Goal: Information Seeking & Learning: Find specific fact

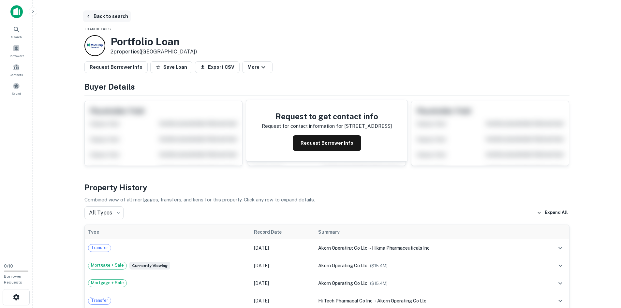
click at [98, 19] on button "Back to search" at bounding box center [107, 16] width 48 height 12
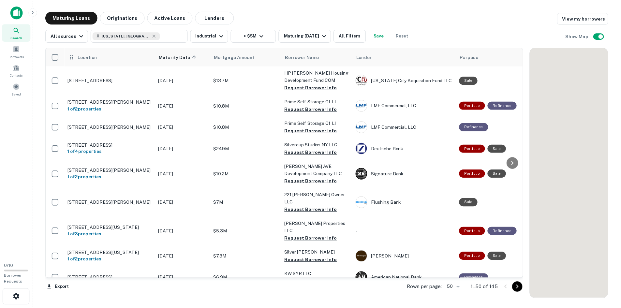
scroll to position [816, 0]
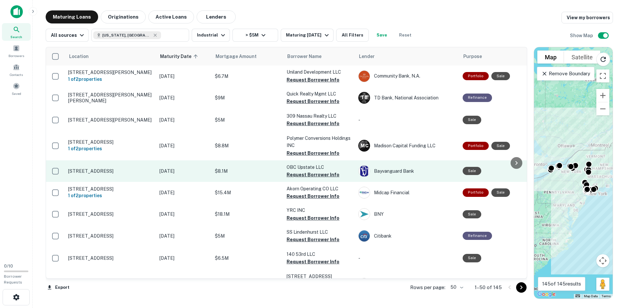
click at [100, 168] on p "[STREET_ADDRESS]" at bounding box center [110, 171] width 85 height 6
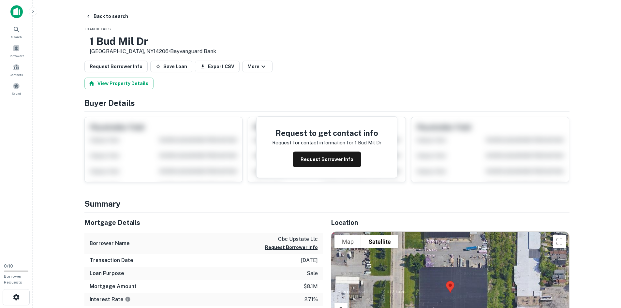
click at [128, 46] on h3 "1 Bud Mil Dr" at bounding box center [153, 41] width 127 height 12
copy h3 "1 Bud Mil Dr"
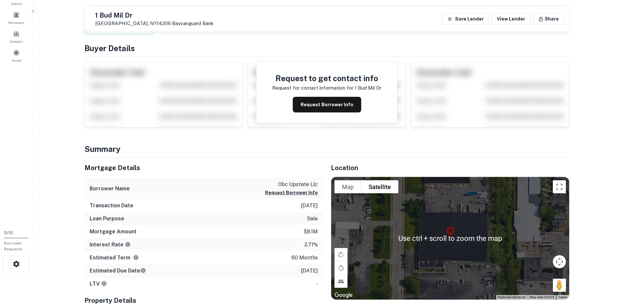
scroll to position [33, 0]
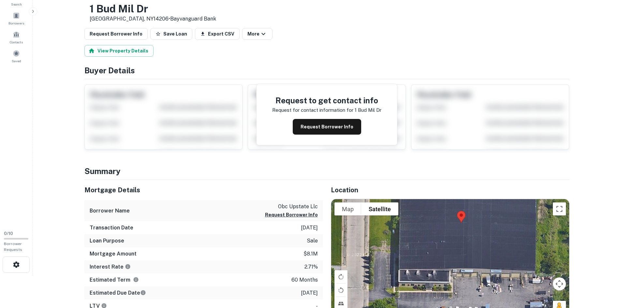
drag, startPoint x: 438, startPoint y: 251, endPoint x: 433, endPoint y: 251, distance: 5.3
click at [433, 251] on div at bounding box center [450, 260] width 238 height 123
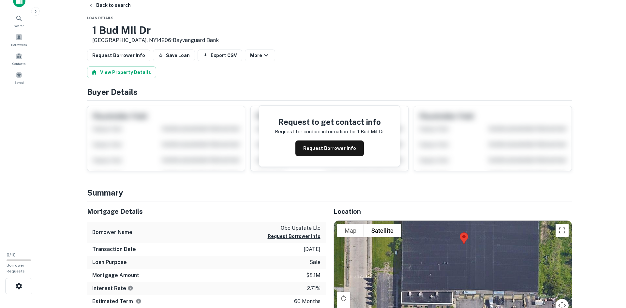
scroll to position [0, 0]
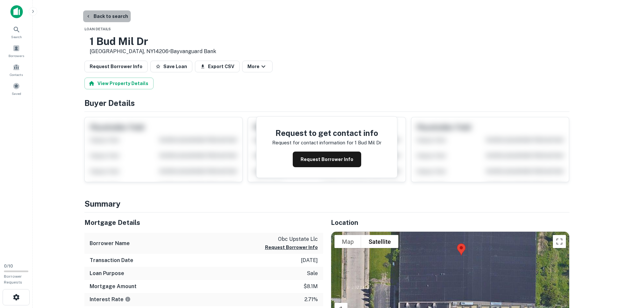
click at [115, 15] on button "Back to search" at bounding box center [107, 16] width 48 height 12
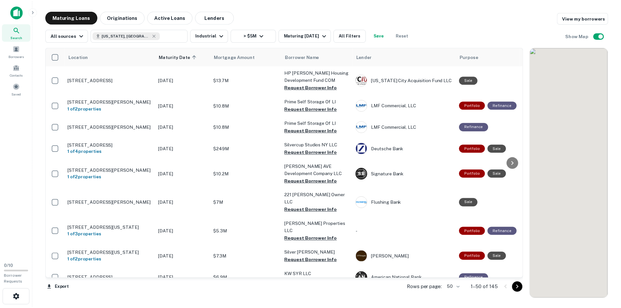
scroll to position [816, 0]
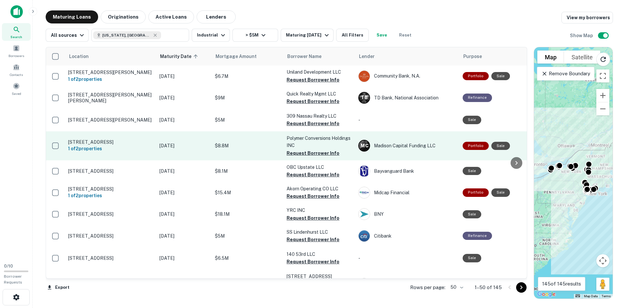
click at [95, 139] on p "[STREET_ADDRESS]" at bounding box center [110, 142] width 85 height 6
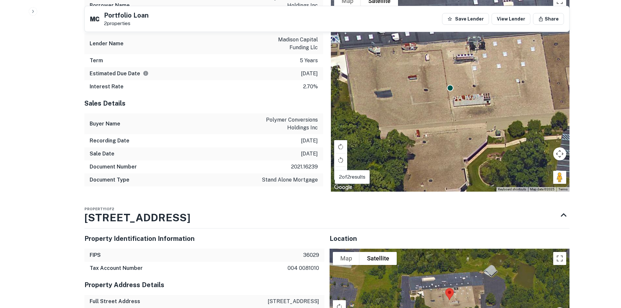
scroll to position [359, 0]
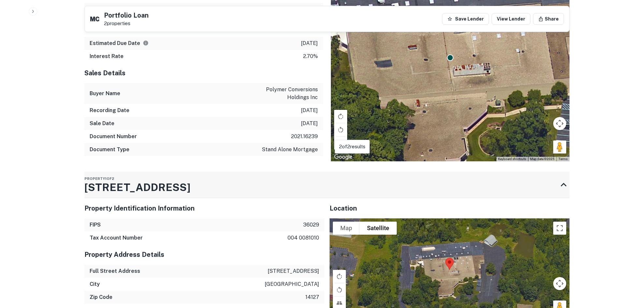
click at [168, 194] on h3 "[STREET_ADDRESS]" at bounding box center [137, 188] width 106 height 16
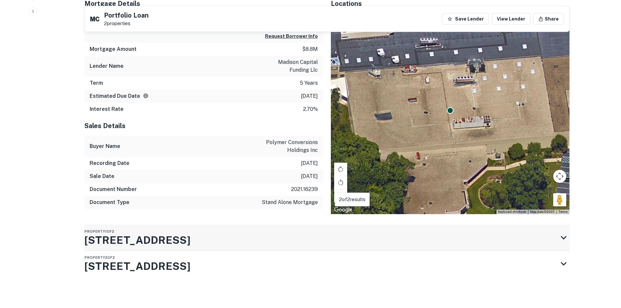
scroll to position [306, 0]
click at [187, 246] on div "Property 1 of 2 [STREET_ADDRESS]" at bounding box center [320, 238] width 473 height 26
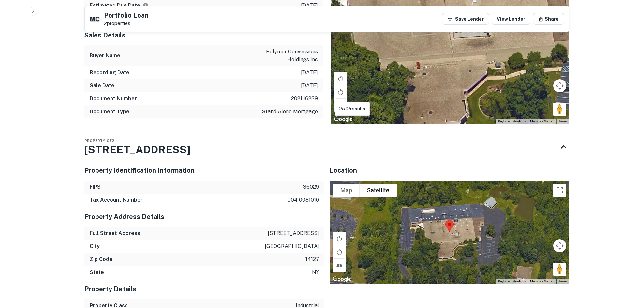
scroll to position [424, 0]
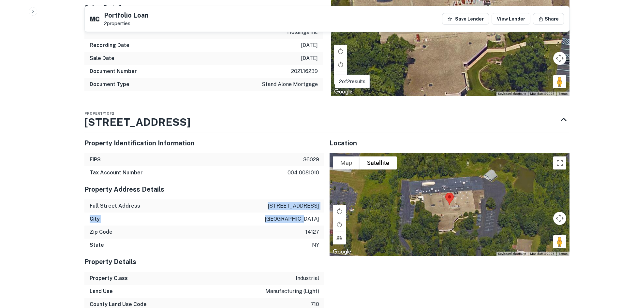
drag, startPoint x: 278, startPoint y: 206, endPoint x: 321, endPoint y: 217, distance: 44.4
click at [321, 217] on div "Property Address Details Full Street Address [STREET_ADDRESS]" at bounding box center [204, 215] width 240 height 72
copy div "[STREET_ADDRESS]"
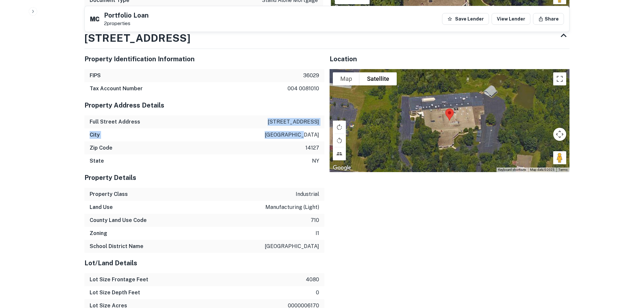
scroll to position [456, 0]
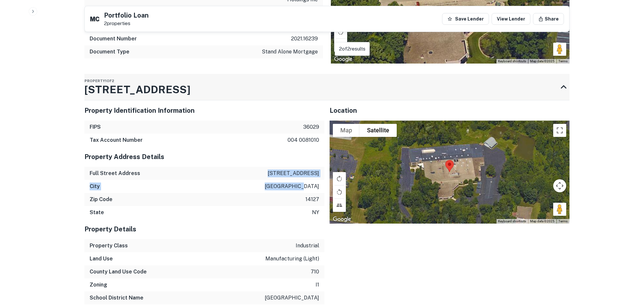
click at [203, 98] on div "Property 1 of 2 [STREET_ADDRESS]" at bounding box center [320, 87] width 473 height 26
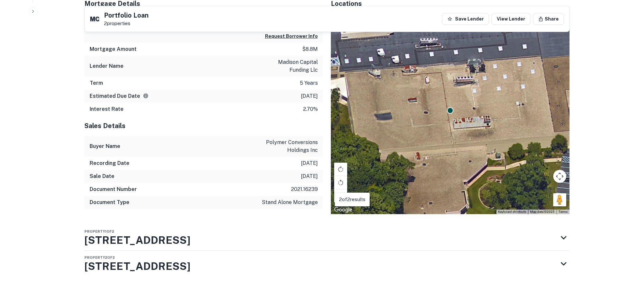
scroll to position [306, 0]
click at [243, 243] on div "Property 1 of 2 [STREET_ADDRESS]" at bounding box center [320, 238] width 473 height 26
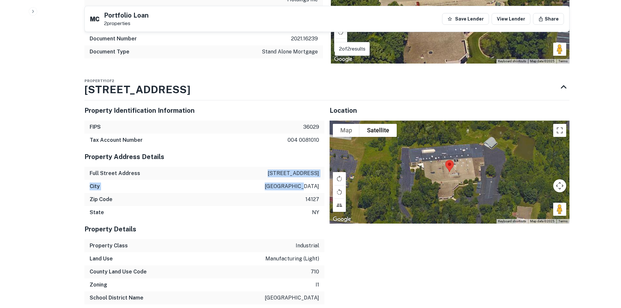
scroll to position [489, 0]
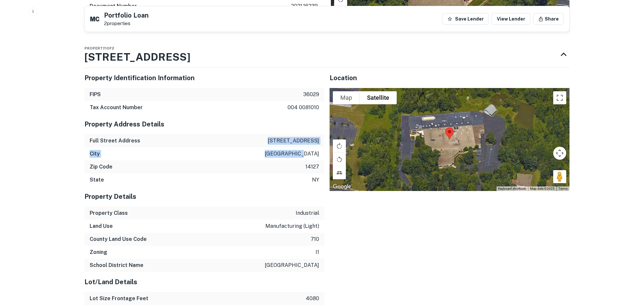
click at [232, 158] on div "[GEOGRAPHIC_DATA]" at bounding box center [204, 153] width 240 height 13
drag, startPoint x: 319, startPoint y: 154, endPoint x: 282, endPoint y: 134, distance: 41.9
click at [282, 134] on div "Property Address Details Full Street Address [STREET_ADDRESS]" at bounding box center [204, 150] width 240 height 72
copy div "Full Street Address [STREET_ADDRESS]"
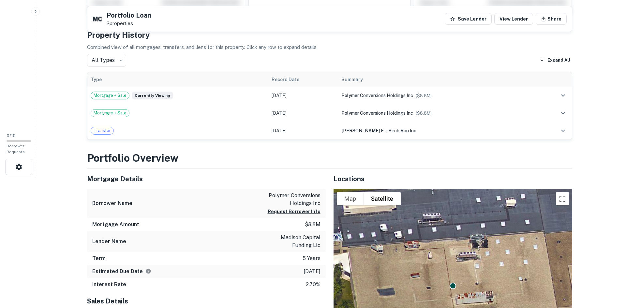
scroll to position [0, 0]
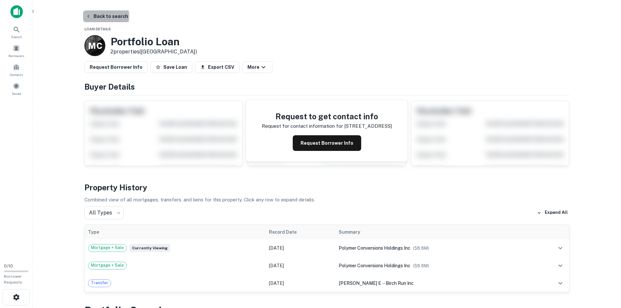
click at [99, 16] on button "Back to search" at bounding box center [107, 16] width 48 height 12
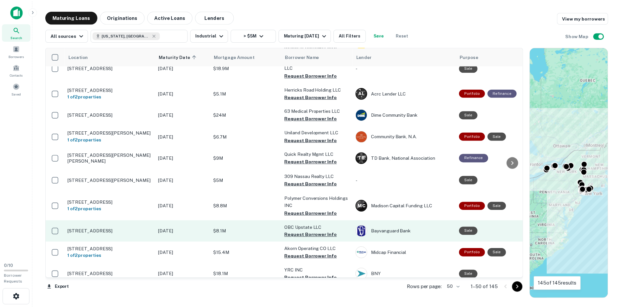
scroll to position [751, 0]
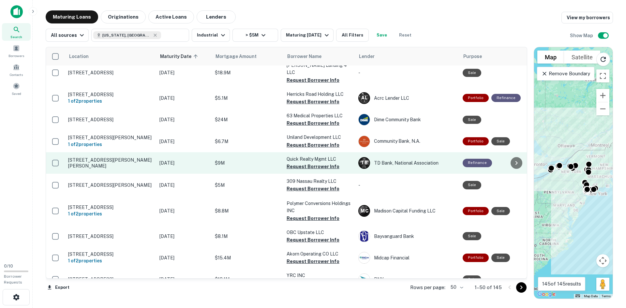
click at [102, 157] on p "[STREET_ADDRESS][PERSON_NAME][PERSON_NAME]" at bounding box center [110, 163] width 85 height 12
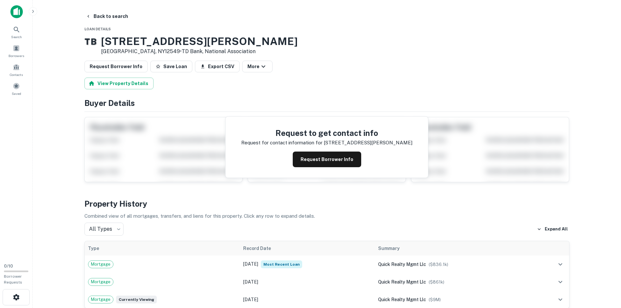
click at [166, 45] on h3 "[STREET_ADDRESS][PERSON_NAME]" at bounding box center [199, 41] width 197 height 12
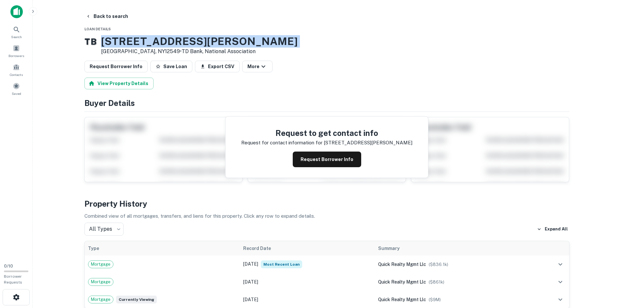
click at [166, 45] on h3 "[STREET_ADDRESS][PERSON_NAME]" at bounding box center [199, 41] width 197 height 12
copy h3 "[STREET_ADDRESS][PERSON_NAME]"
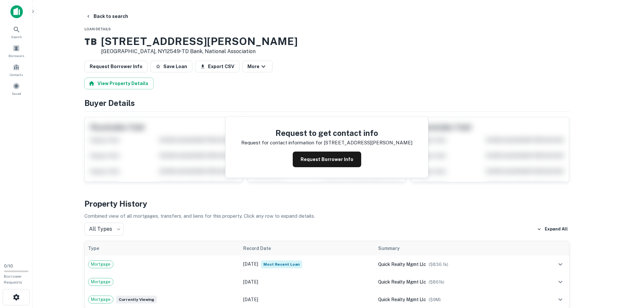
click at [195, 41] on h3 "[STREET_ADDRESS][PERSON_NAME]" at bounding box center [199, 41] width 197 height 12
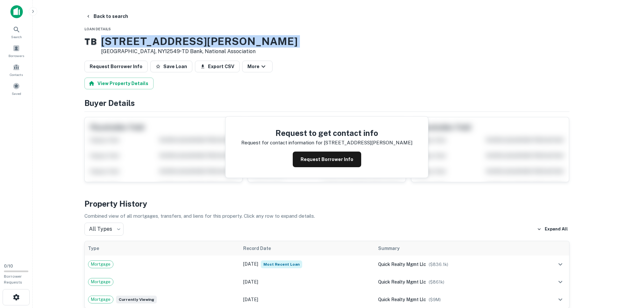
click at [195, 41] on h3 "[STREET_ADDRESS][PERSON_NAME]" at bounding box center [199, 41] width 197 height 12
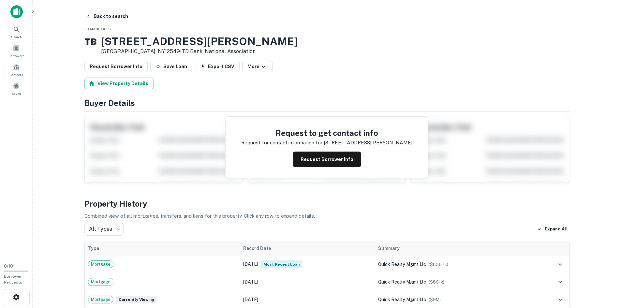
drag, startPoint x: 195, startPoint y: 41, endPoint x: 245, endPoint y: 27, distance: 52.3
click at [99, 18] on button "Back to search" at bounding box center [107, 16] width 48 height 12
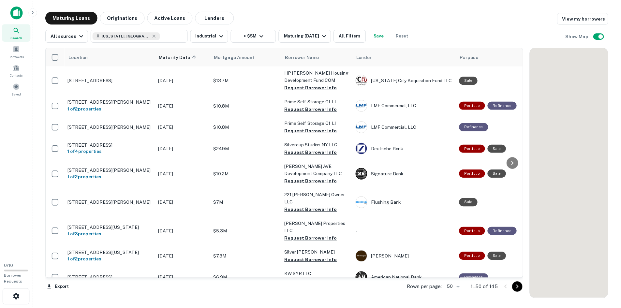
scroll to position [751, 0]
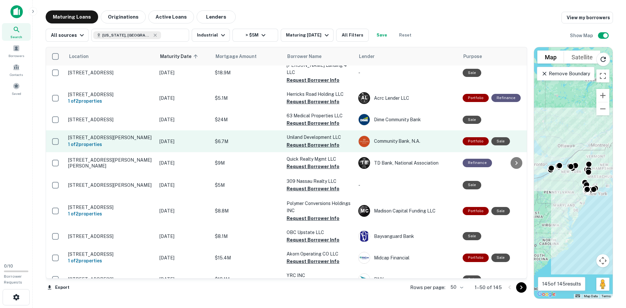
click at [112, 135] on p "[STREET_ADDRESS][PERSON_NAME]" at bounding box center [110, 138] width 85 height 6
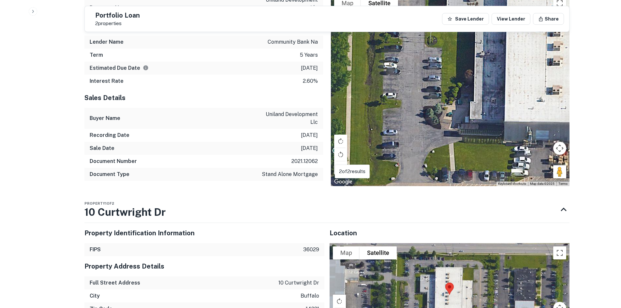
scroll to position [391, 0]
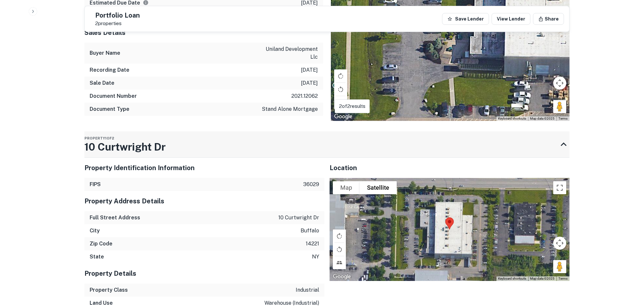
click at [177, 146] on div "Property 1 of 2 10 Curtwright Dr" at bounding box center [320, 144] width 473 height 26
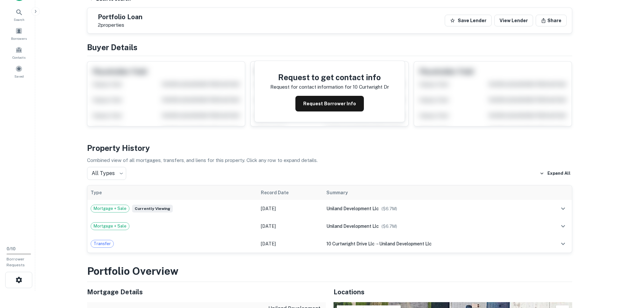
scroll to position [0, 0]
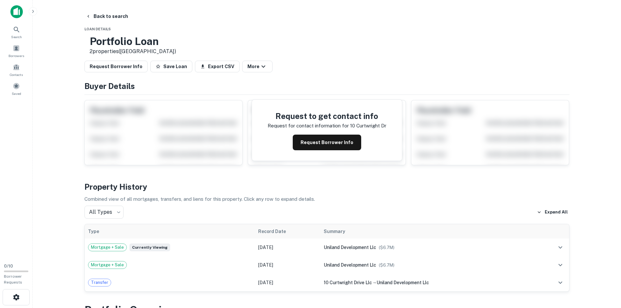
drag, startPoint x: 100, startPoint y: 14, endPoint x: 109, endPoint y: 35, distance: 22.9
click at [100, 14] on button "Back to search" at bounding box center [107, 16] width 48 height 12
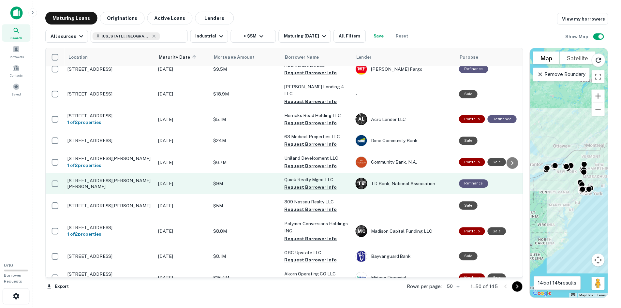
scroll to position [718, 0]
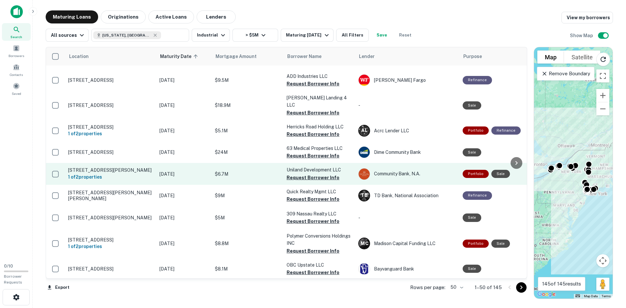
click at [116, 167] on p "[STREET_ADDRESS][PERSON_NAME]" at bounding box center [110, 170] width 85 height 6
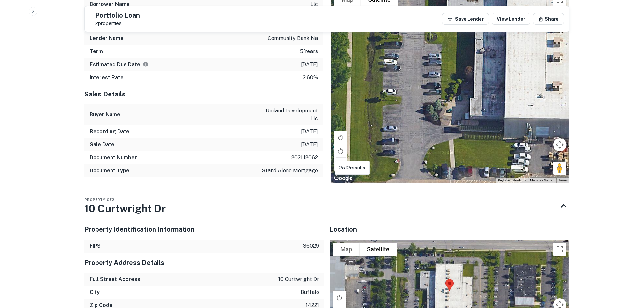
scroll to position [391, 0]
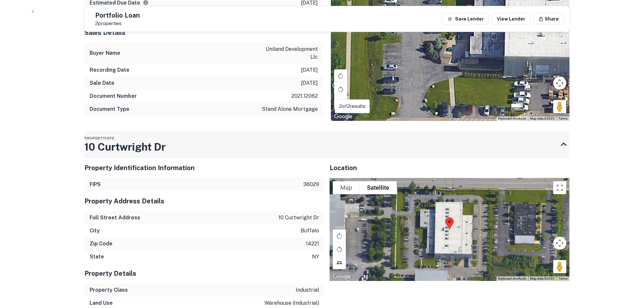
click at [122, 147] on h3 "10 Curtwright Dr" at bounding box center [124, 147] width 81 height 16
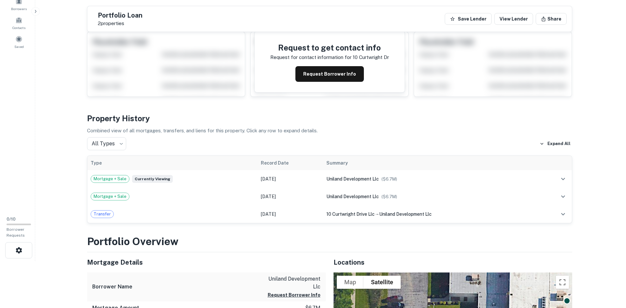
scroll to position [0, 0]
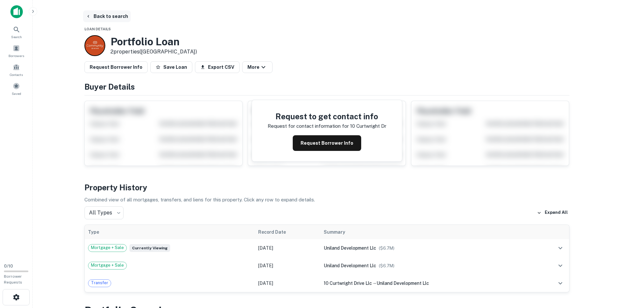
click at [96, 19] on button "Back to search" at bounding box center [107, 16] width 48 height 12
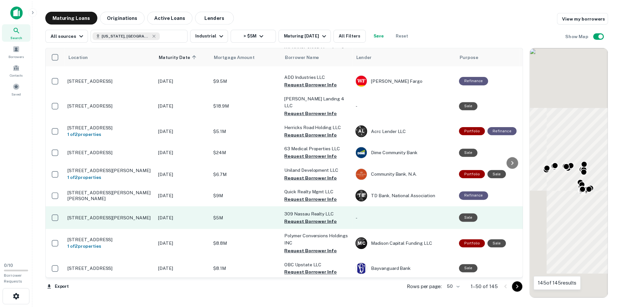
scroll to position [718, 0]
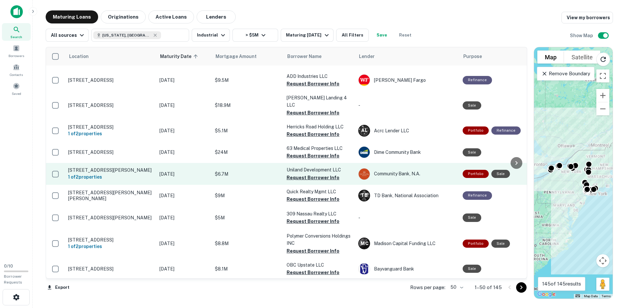
click at [123, 167] on p "[STREET_ADDRESS][PERSON_NAME]" at bounding box center [110, 170] width 85 height 6
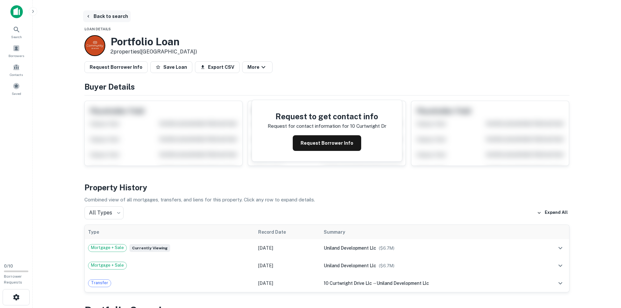
click at [106, 13] on button "Back to search" at bounding box center [107, 16] width 48 height 12
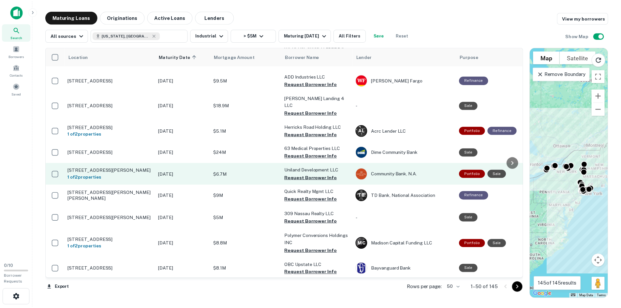
scroll to position [686, 0]
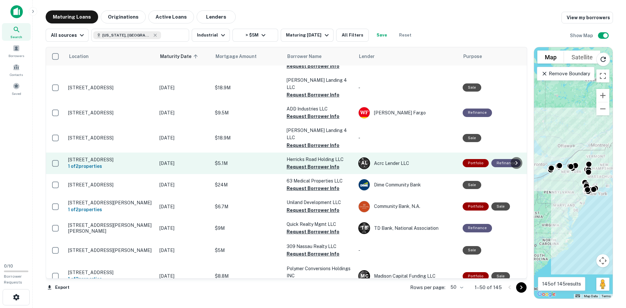
click at [117, 157] on p "[STREET_ADDRESS]" at bounding box center [110, 160] width 85 height 6
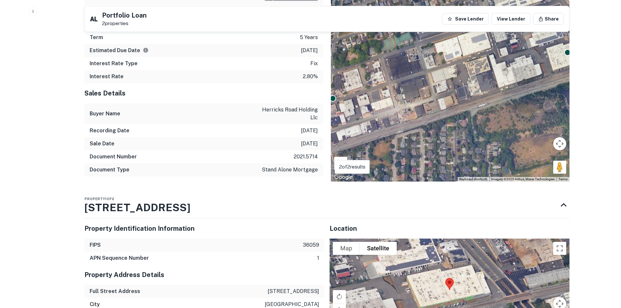
scroll to position [391, 0]
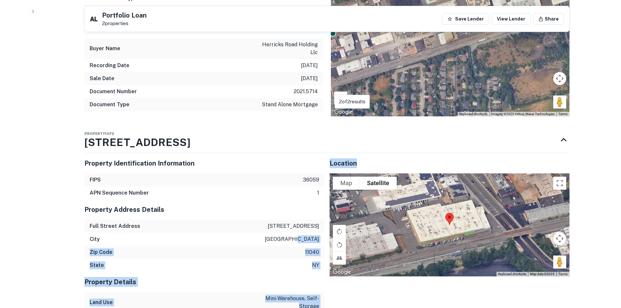
drag, startPoint x: 324, startPoint y: 240, endPoint x: 310, endPoint y: 235, distance: 14.8
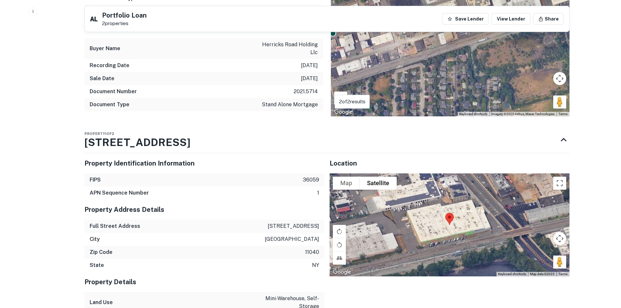
click at [306, 236] on p "[GEOGRAPHIC_DATA]" at bounding box center [292, 239] width 54 height 8
drag, startPoint x: 321, startPoint y: 238, endPoint x: 288, endPoint y: 225, distance: 35.2
click at [288, 225] on div "Property Address Details Full Street Address [STREET_ADDRESS][US_STATE]" at bounding box center [204, 236] width 240 height 72
copy div "[STREET_ADDRESS]"
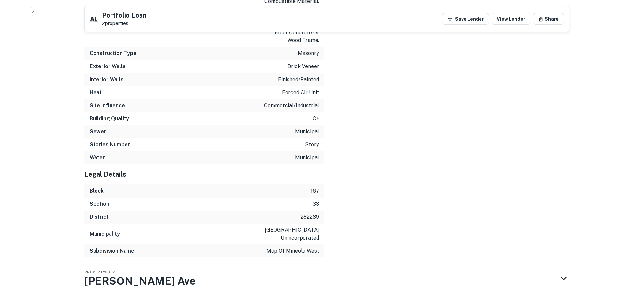
scroll to position [918, 0]
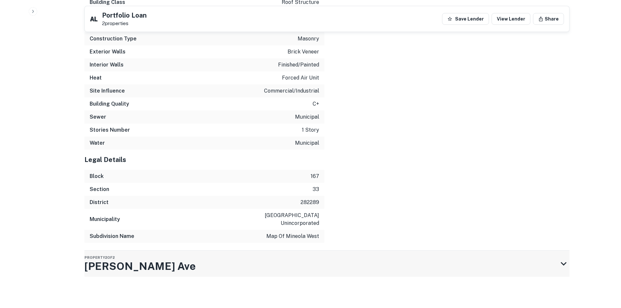
click at [183, 266] on div "Property [GEOGRAPHIC_DATA][STREET_ADDRESS][PERSON_NAME]" at bounding box center [320, 264] width 473 height 26
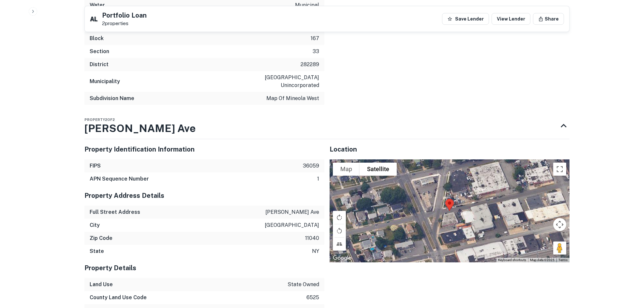
scroll to position [1067, 0]
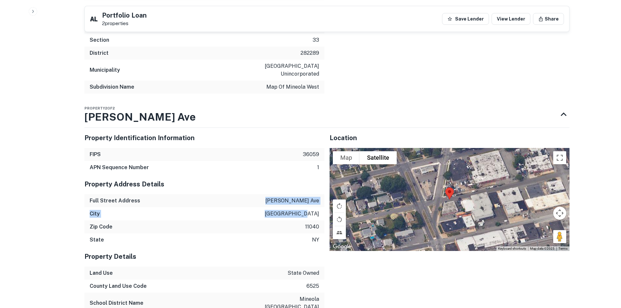
drag, startPoint x: 320, startPoint y: 215, endPoint x: 292, endPoint y: 196, distance: 34.0
click at [292, 196] on div "Property Address Details Full Street Address [PERSON_NAME][STREET_ADDRESS][US_S…" at bounding box center [204, 210] width 240 height 72
click at [287, 195] on div "Full Street Address [PERSON_NAME][GEOGRAPHIC_DATA]" at bounding box center [204, 200] width 240 height 13
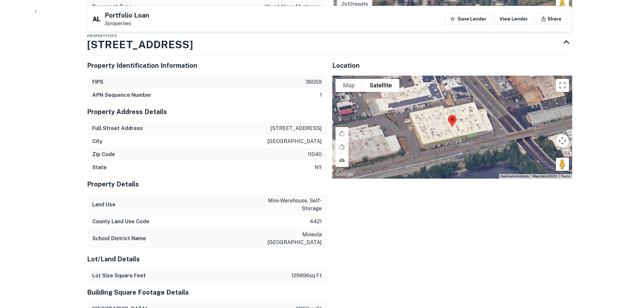
scroll to position [0, 0]
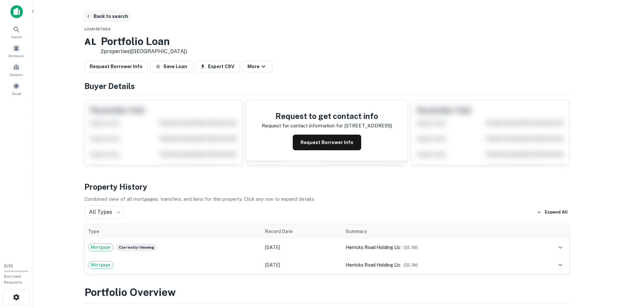
click at [107, 13] on button "Back to search" at bounding box center [107, 16] width 48 height 12
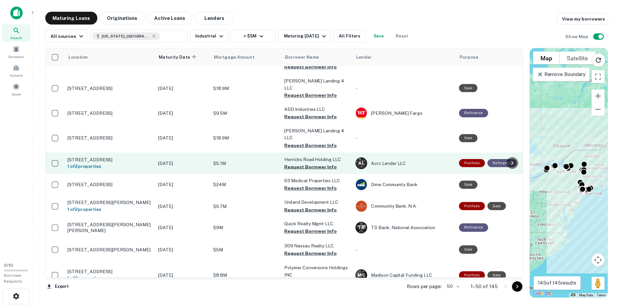
scroll to position [653, 0]
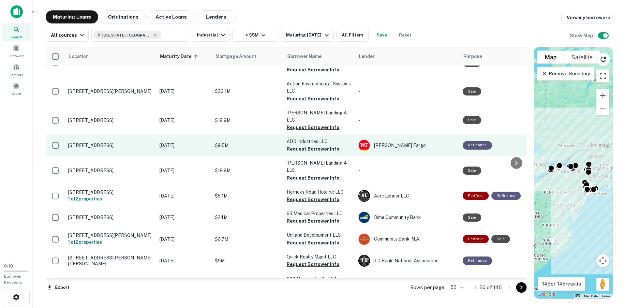
click at [112, 142] on p "[STREET_ADDRESS]" at bounding box center [110, 145] width 85 height 6
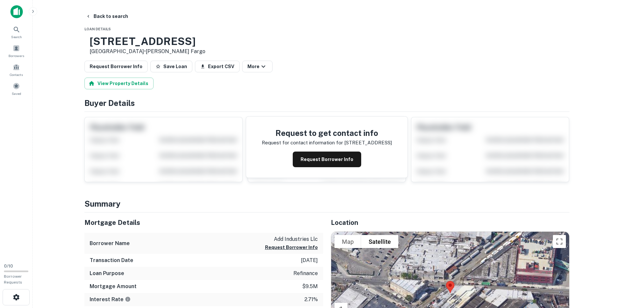
click at [177, 46] on h3 "[STREET_ADDRESS]" at bounding box center [148, 41] width 116 height 12
copy h3 "[STREET_ADDRESS]"
click at [48, 69] on main "Back to search Loan Details [STREET_ADDRESS] • [PERSON_NAME] Fargo Request Borr…" at bounding box center [327, 154] width 589 height 308
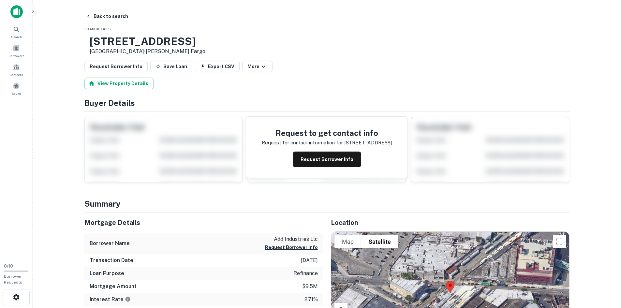
drag, startPoint x: 102, startPoint y: 18, endPoint x: 383, endPoint y: 51, distance: 283.0
click at [102, 18] on button "Back to search" at bounding box center [107, 16] width 48 height 12
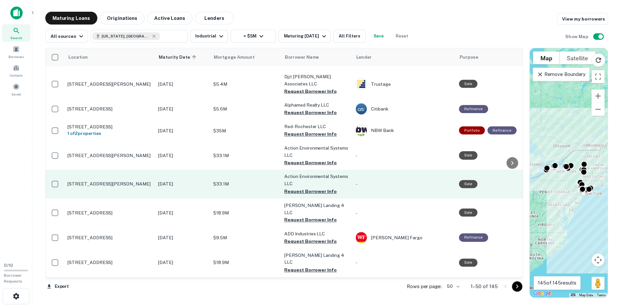
scroll to position [523, 0]
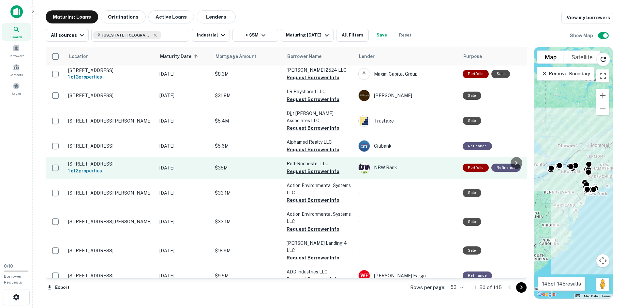
click at [113, 161] on p "[STREET_ADDRESS]" at bounding box center [110, 164] width 85 height 6
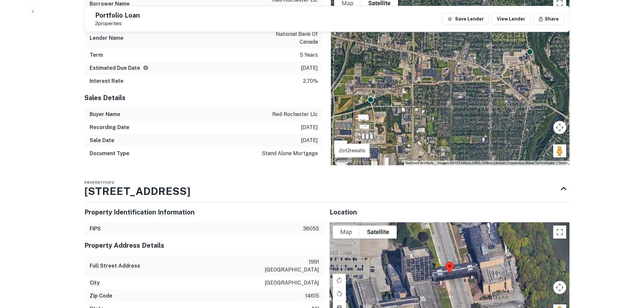
scroll to position [359, 0]
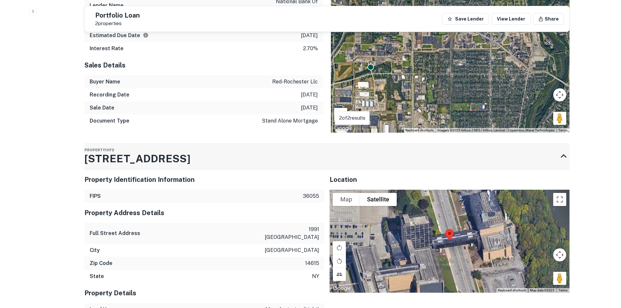
click at [123, 153] on h3 "[STREET_ADDRESS]" at bounding box center [137, 159] width 106 height 16
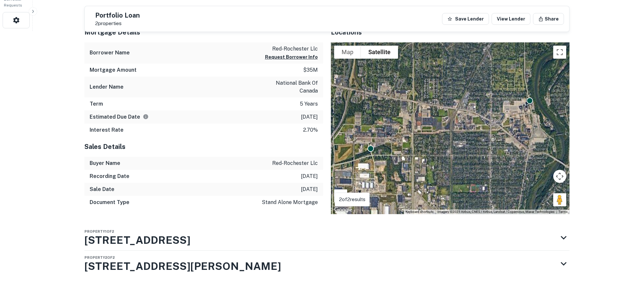
scroll to position [277, 0]
click at [134, 233] on h3 "[STREET_ADDRESS]" at bounding box center [137, 240] width 106 height 16
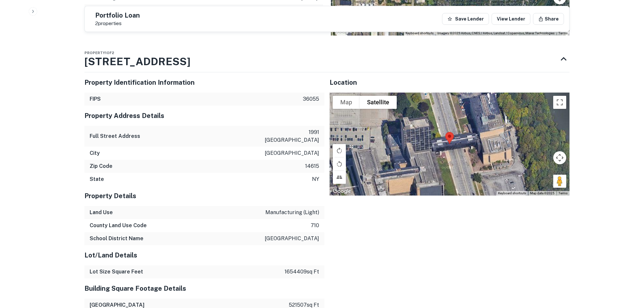
scroll to position [456, 0]
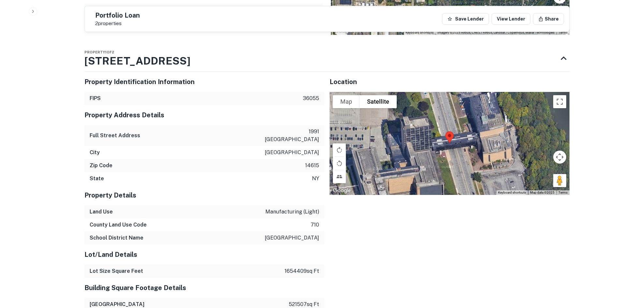
click at [105, 38] on div "Portfolio Overview Mortgage Details Borrower Name red-rochester llc Request Bor…" at bounding box center [326, 228] width 485 height 809
click at [124, 76] on div "Property Identification Information" at bounding box center [204, 82] width 240 height 20
click at [121, 58] on h3 "[STREET_ADDRESS]" at bounding box center [137, 61] width 106 height 16
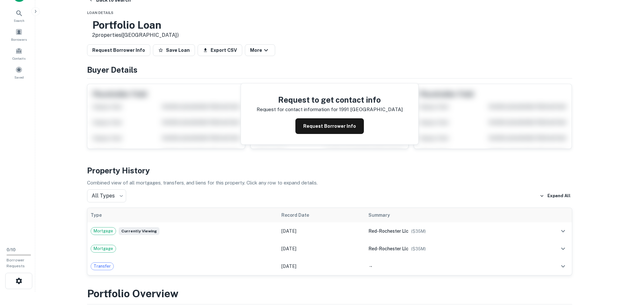
scroll to position [0, 0]
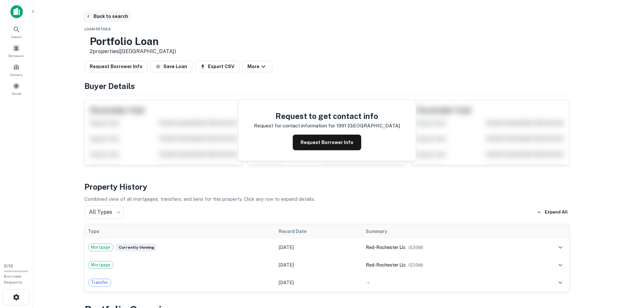
click at [117, 18] on button "Back to search" at bounding box center [107, 16] width 48 height 12
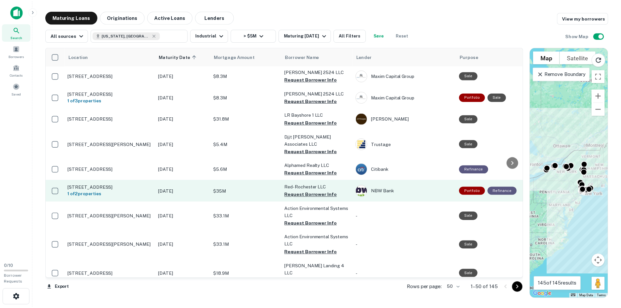
scroll to position [490, 0]
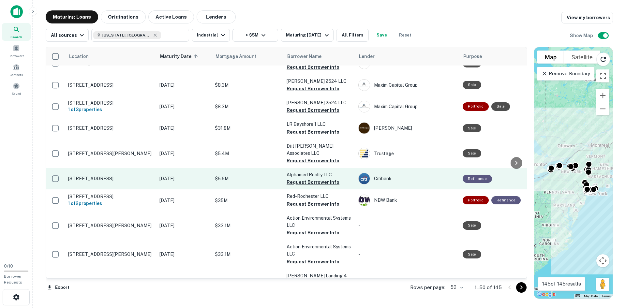
click at [103, 176] on p "[STREET_ADDRESS]" at bounding box center [110, 179] width 85 height 6
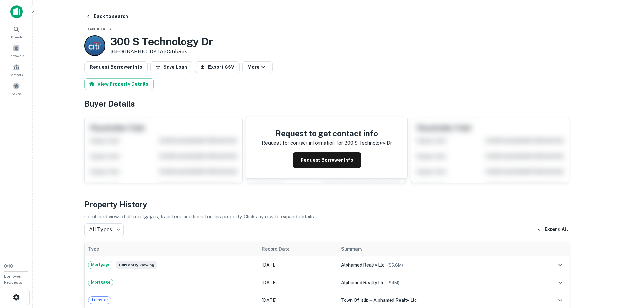
click at [145, 41] on h3 "300 S Technology Dr" at bounding box center [162, 42] width 102 height 12
copy h3 "300 S Technology Dr"
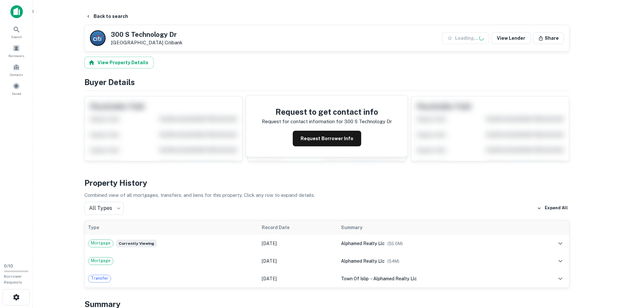
scroll to position [196, 0]
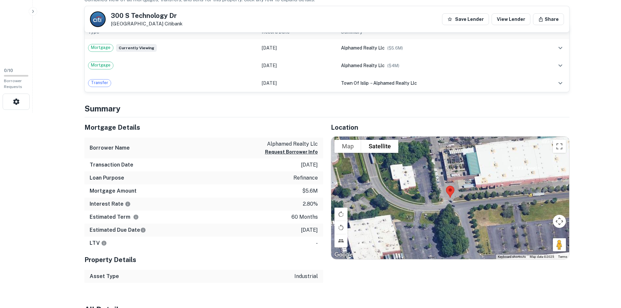
click at [124, 21] on p "[GEOGRAPHIC_DATA] Citibank" at bounding box center [147, 24] width 72 height 6
click at [128, 17] on h5 "300 S Technology Dr" at bounding box center [147, 15] width 72 height 7
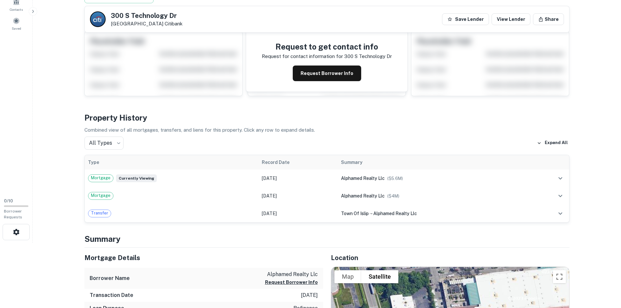
click at [64, 88] on main "Back to search [STREET_ADDRESS] Citibank Save Lender View Lender Share View Pro…" at bounding box center [327, 89] width 589 height 308
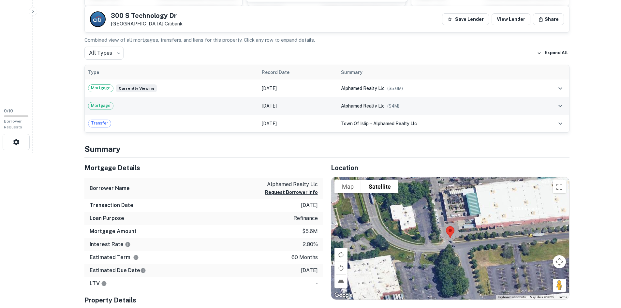
scroll to position [163, 0]
